Goal: Task Accomplishment & Management: Complete application form

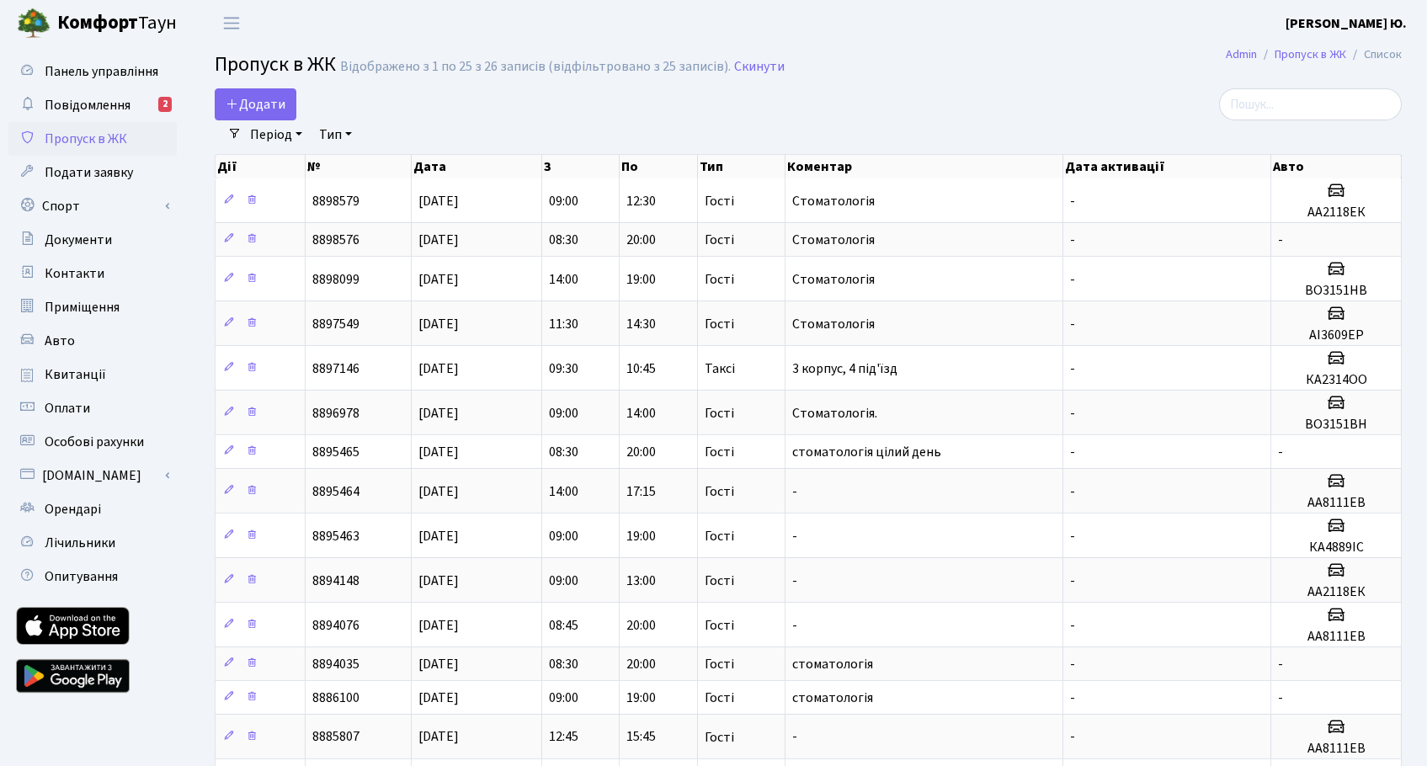
select select "25"
click at [248, 101] on span "Додати" at bounding box center [256, 104] width 60 height 19
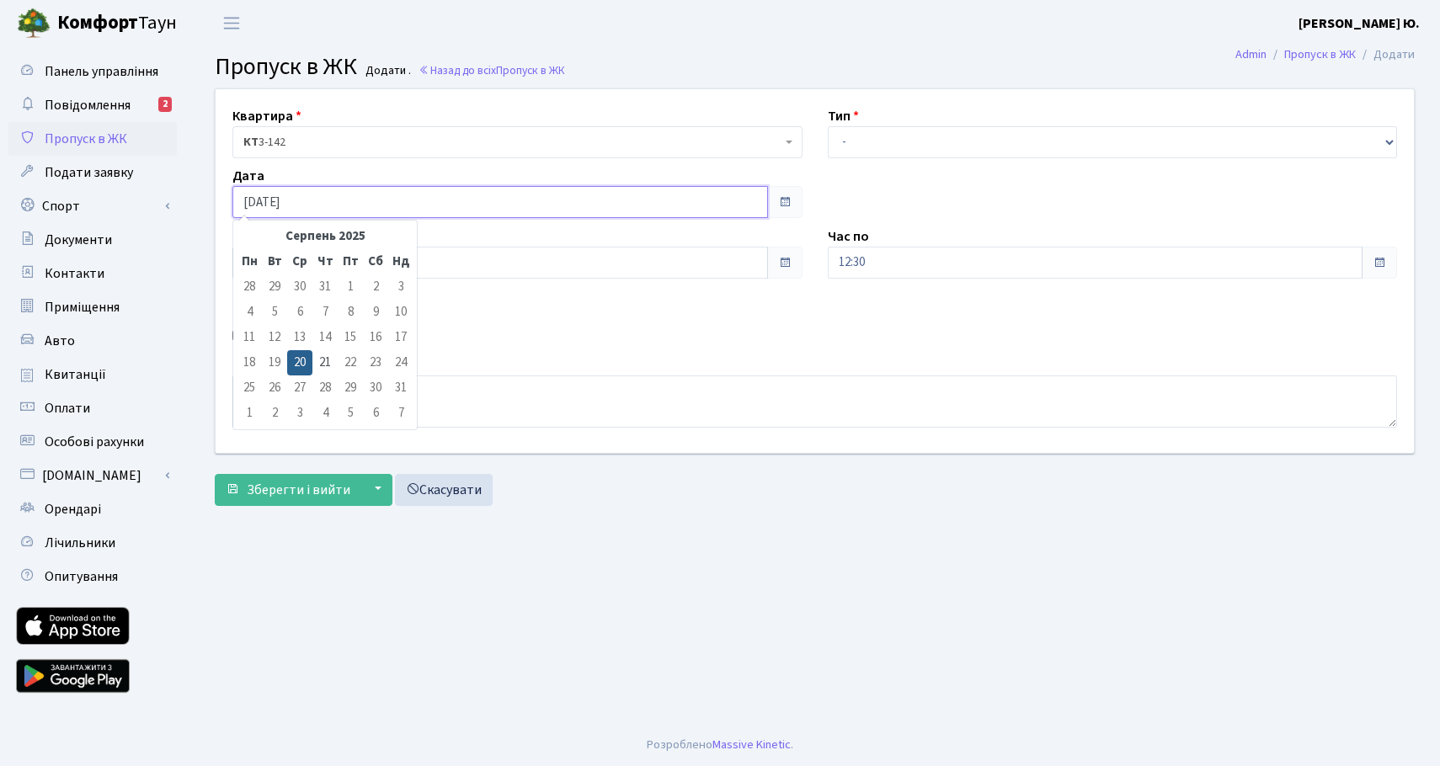
click at [262, 205] on input "[DATE]" at bounding box center [500, 202] width 536 height 32
click at [320, 358] on td "21" at bounding box center [324, 362] width 25 height 25
type input "21.08.2025"
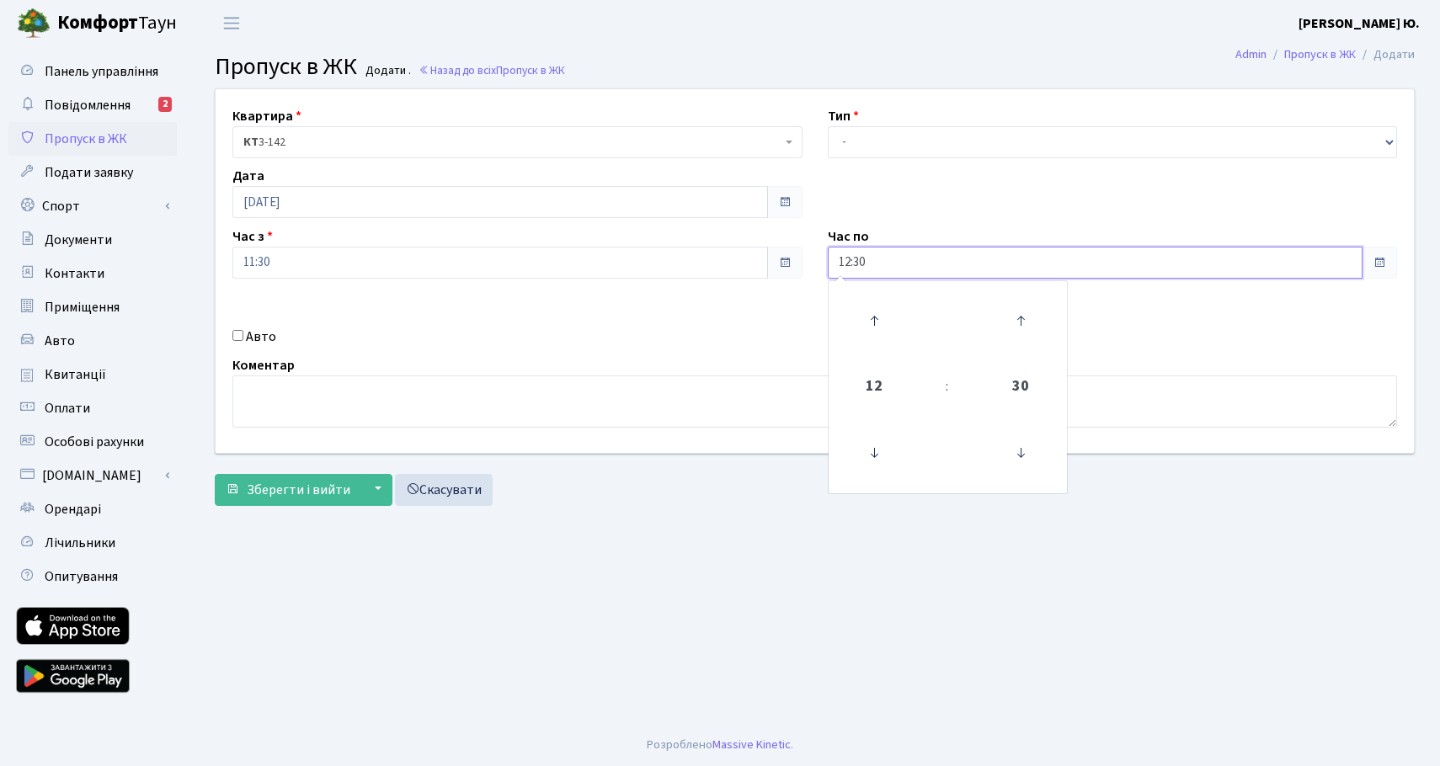
drag, startPoint x: 908, startPoint y: 271, endPoint x: 789, endPoint y: 242, distance: 122.3
click at [792, 264] on div "Квартира <b>КТ</b>&nbsp;&nbsp;&nbsp;&nbsp;3-142 КТ 3-142 Тип - Доставка Таксі Г…" at bounding box center [815, 271] width 1224 height 364
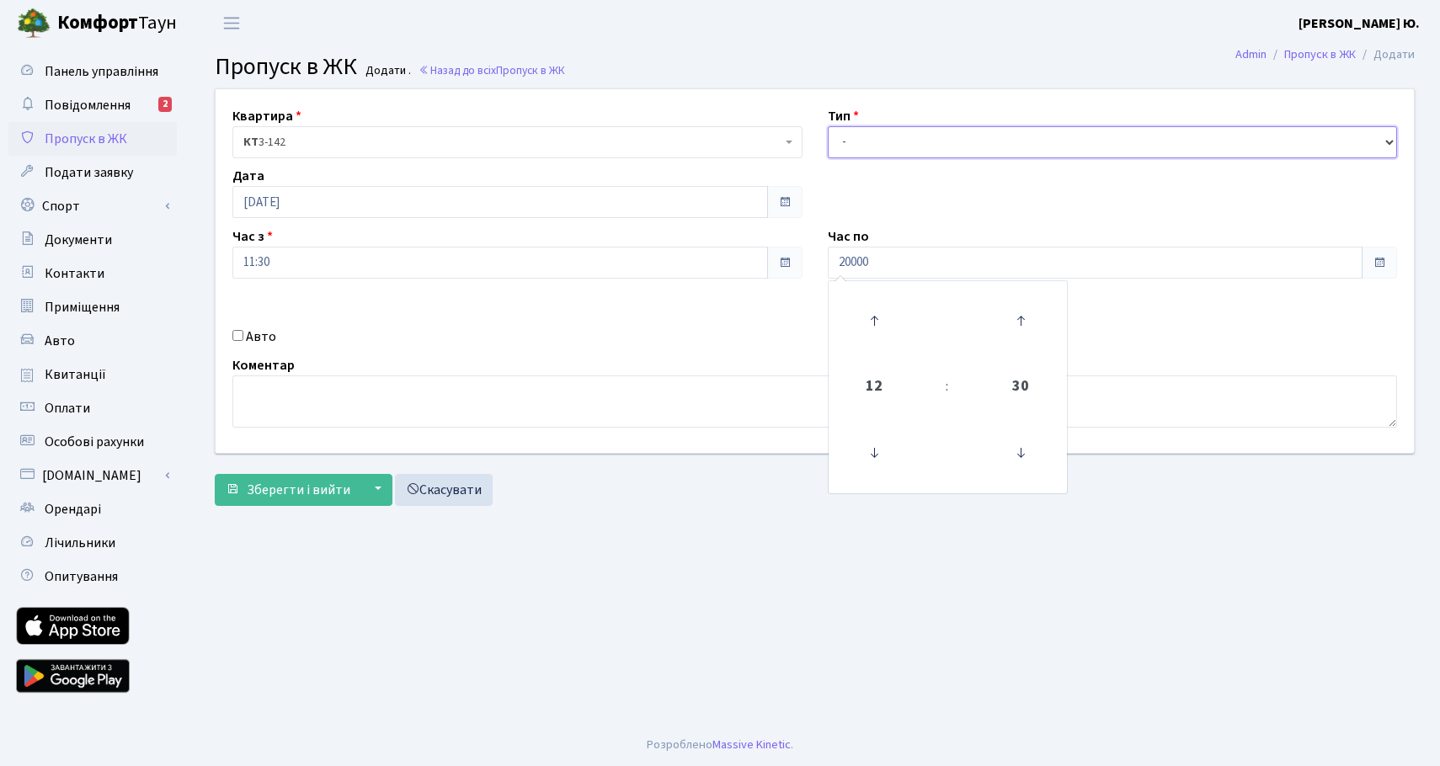
type input "20:00"
click at [910, 141] on select "- Доставка Таксі Гості Сервіс" at bounding box center [1113, 142] width 570 height 32
select select "3"
click at [828, 126] on select "- Доставка Таксі Гості Сервіс" at bounding box center [1113, 142] width 570 height 32
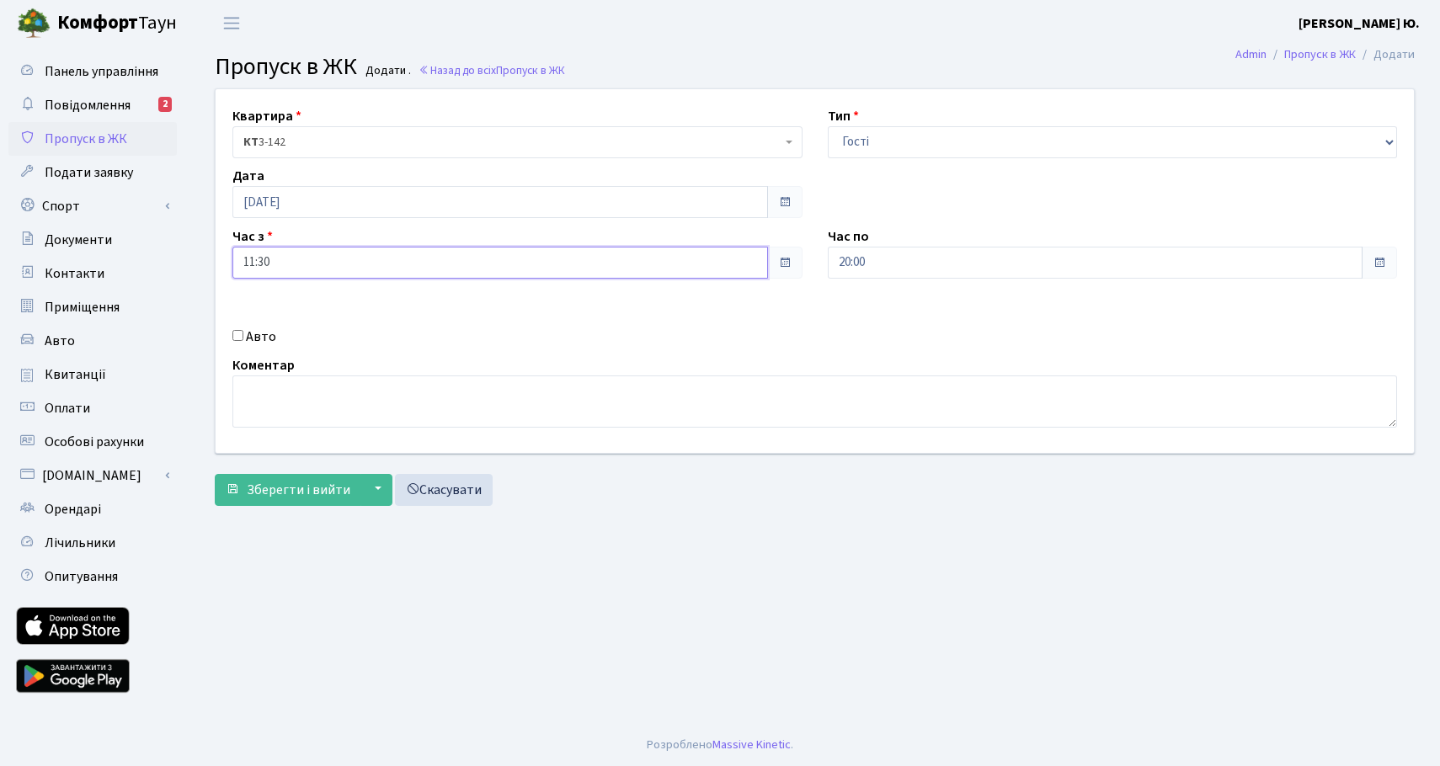
click at [359, 264] on input "11:30" at bounding box center [500, 263] width 536 height 32
drag, startPoint x: 253, startPoint y: 260, endPoint x: 242, endPoint y: 264, distance: 12.5
click at [242, 264] on input "11:30" at bounding box center [500, 263] width 536 height 32
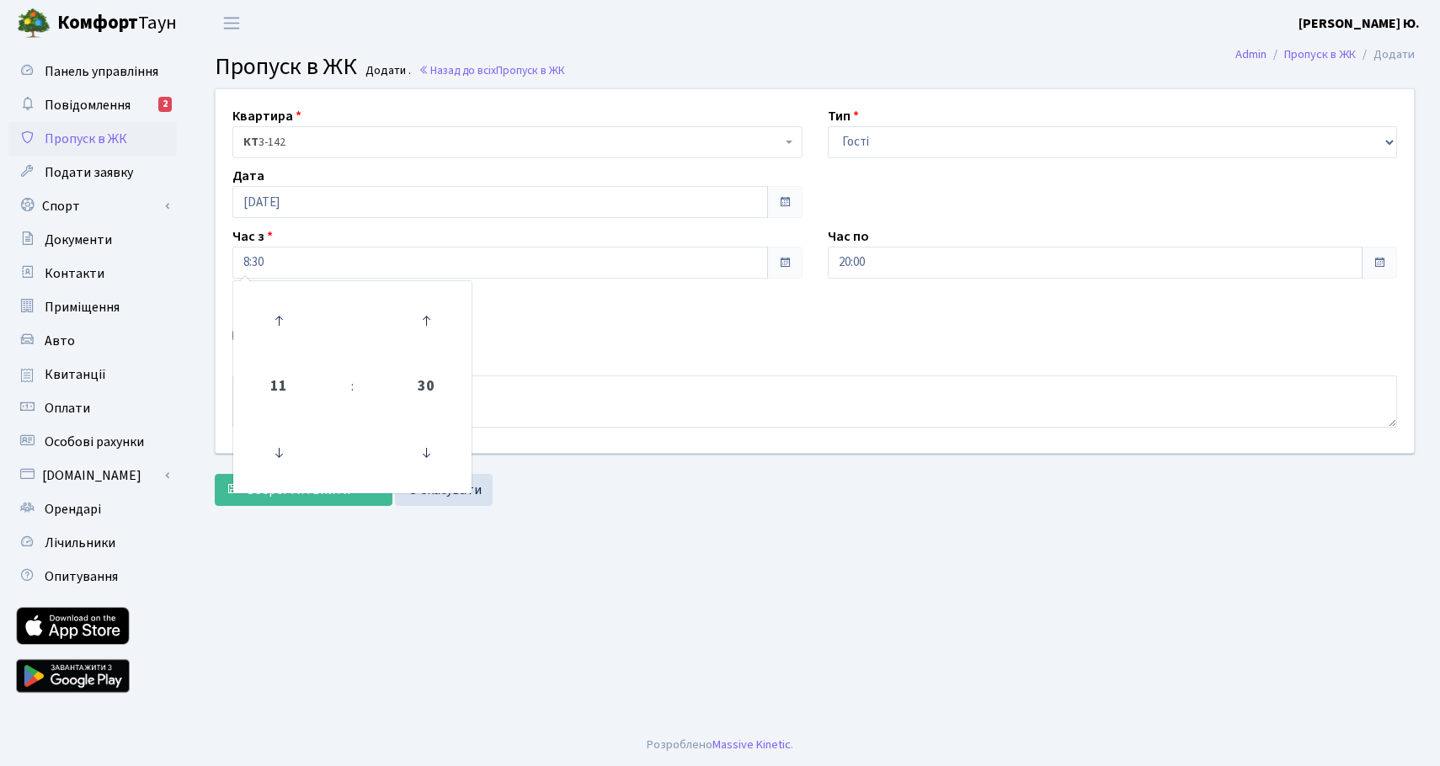
type input "08:30"
click at [638, 308] on div "Квартира <b>КТ</b>&nbsp;&nbsp;&nbsp;&nbsp;3-142 КТ 3-142 Тип - Доставка Таксі Г…" at bounding box center [815, 271] width 1224 height 364
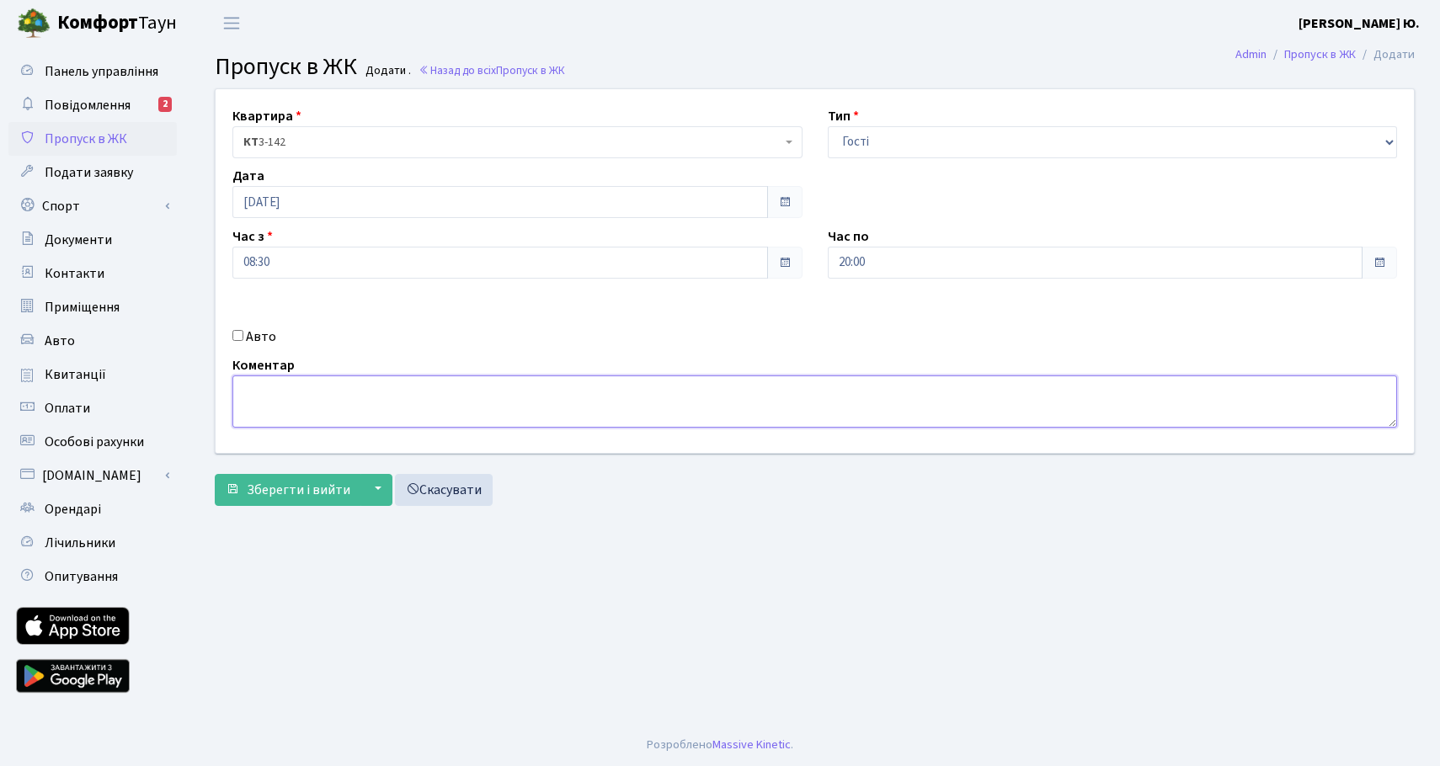
click at [308, 390] on textarea at bounding box center [814, 402] width 1165 height 52
type textarea "стоматологія"
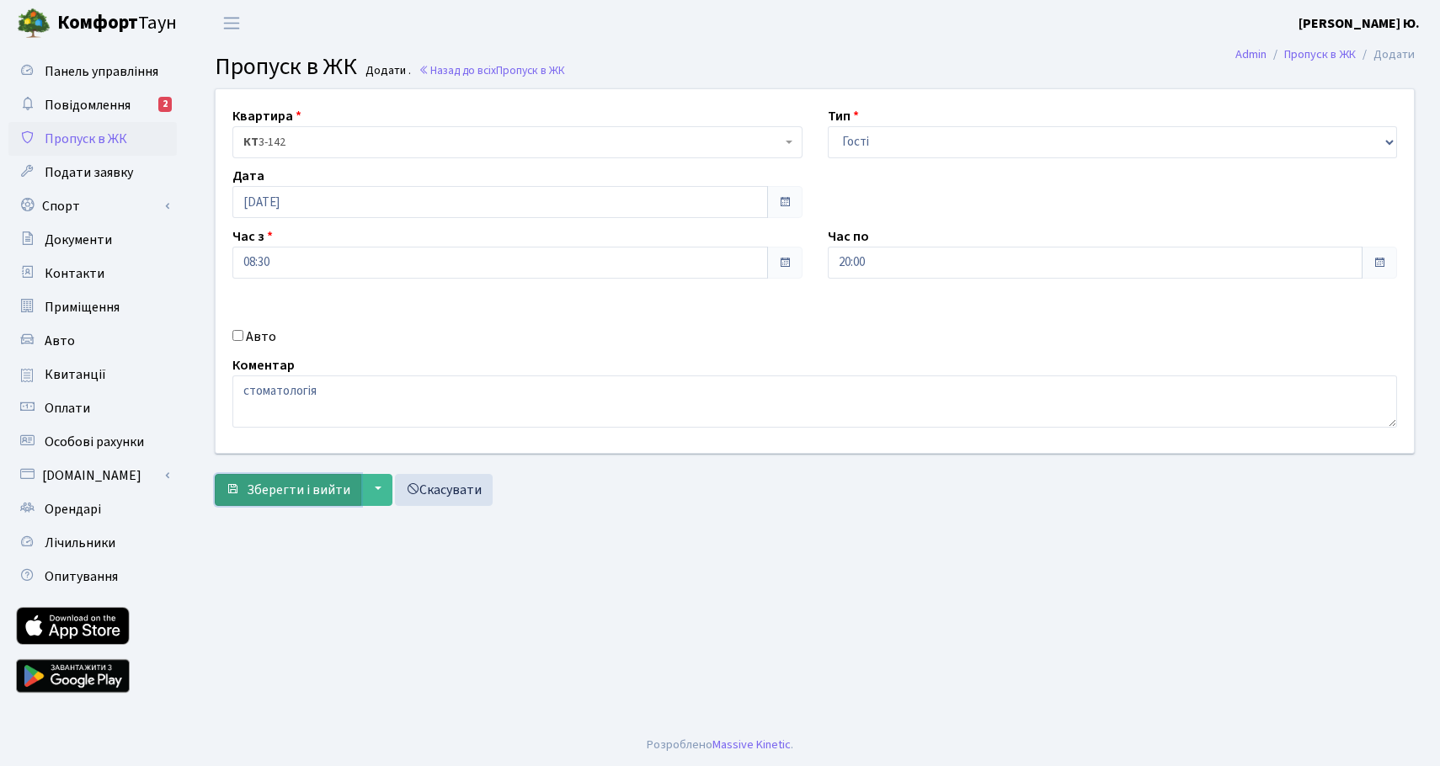
click at [294, 486] on span "Зберегти і вийти" at bounding box center [299, 490] width 104 height 19
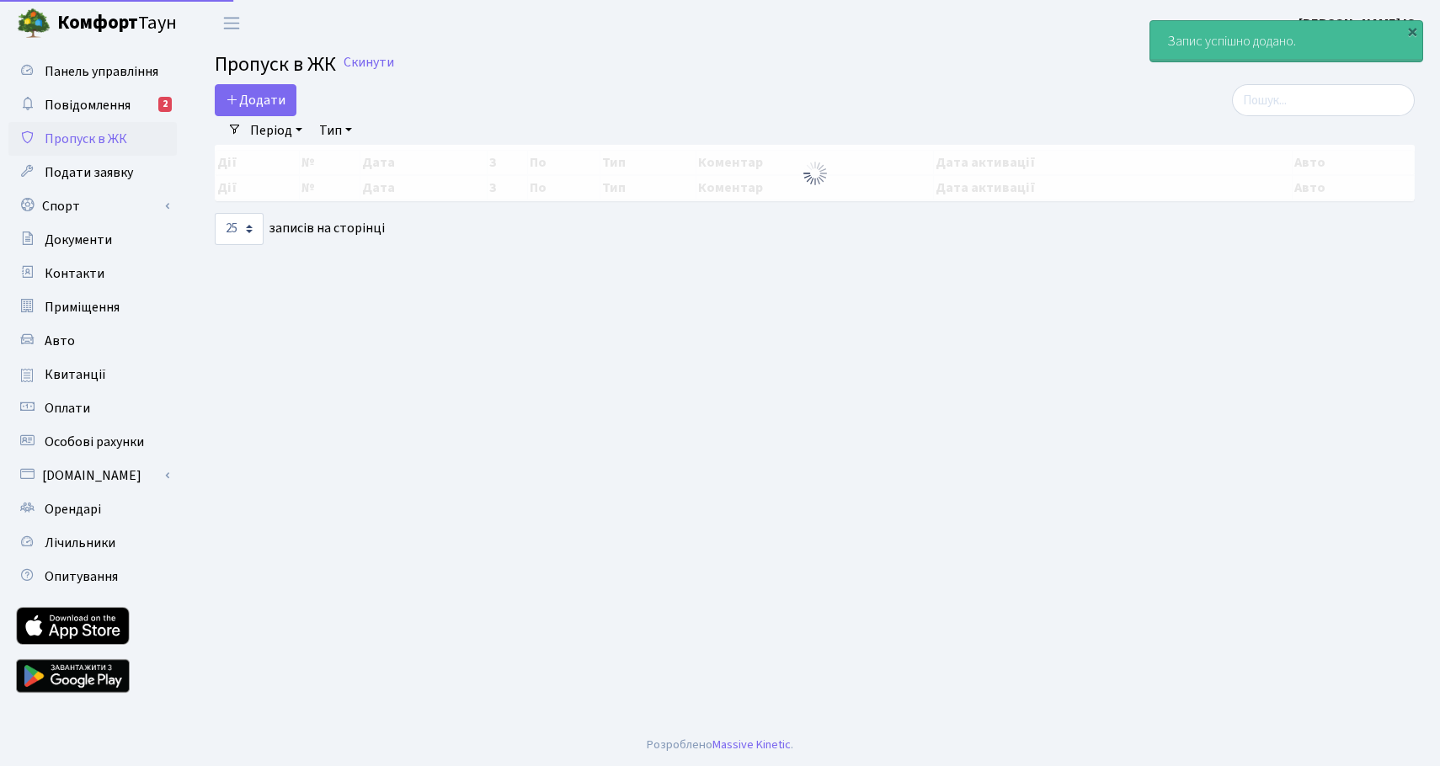
select select "25"
